Goal: Find specific page/section: Find specific page/section

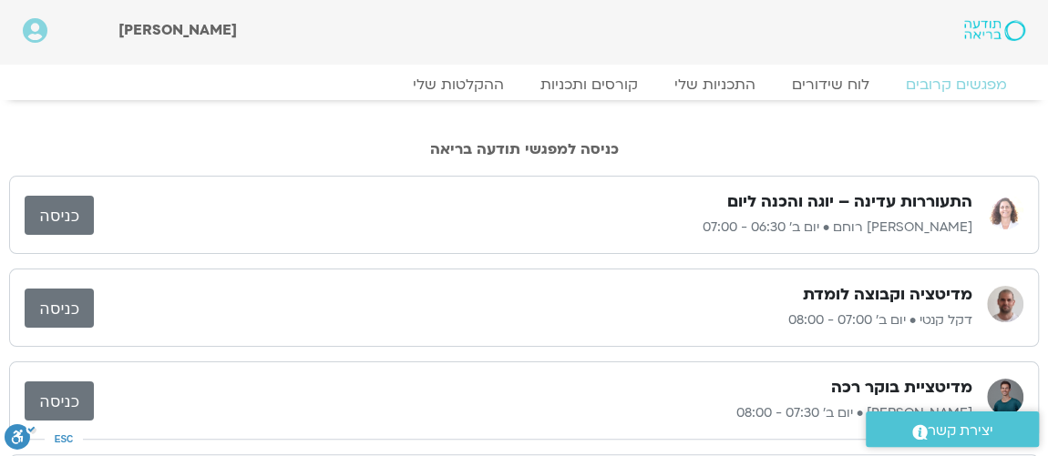
click at [79, 215] on link "כניסה" at bounding box center [59, 215] width 69 height 39
click at [62, 220] on link "כניסה" at bounding box center [59, 215] width 69 height 39
click at [48, 203] on link "כניסה" at bounding box center [59, 215] width 69 height 39
